Goal: Navigation & Orientation: Find specific page/section

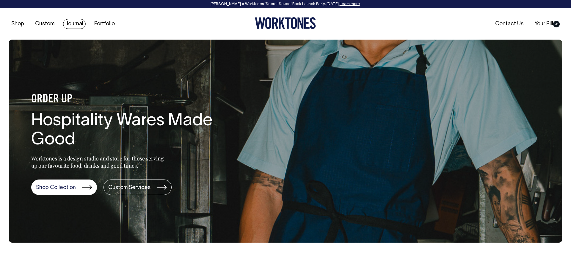
click at [68, 23] on link "Journal" at bounding box center [74, 24] width 23 height 10
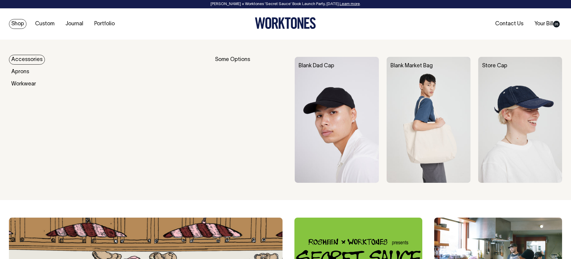
drag, startPoint x: 15, startPoint y: 24, endPoint x: 20, endPoint y: 24, distance: 4.8
click at [15, 24] on link "Shop" at bounding box center [18, 24] width 18 height 10
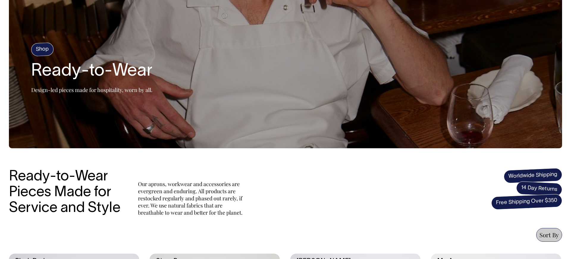
scroll to position [43, 0]
